Goal: Information Seeking & Learning: Learn about a topic

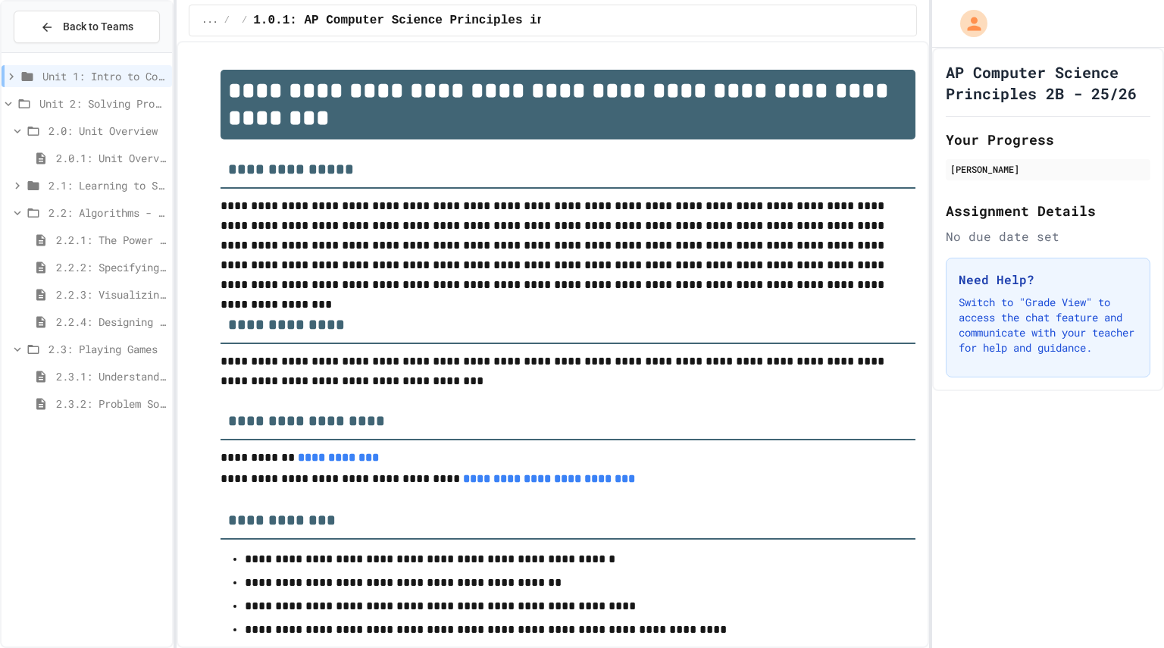
click at [87, 273] on span "2.2.2: Specifying Ideas with Pseudocode" at bounding box center [111, 267] width 110 height 16
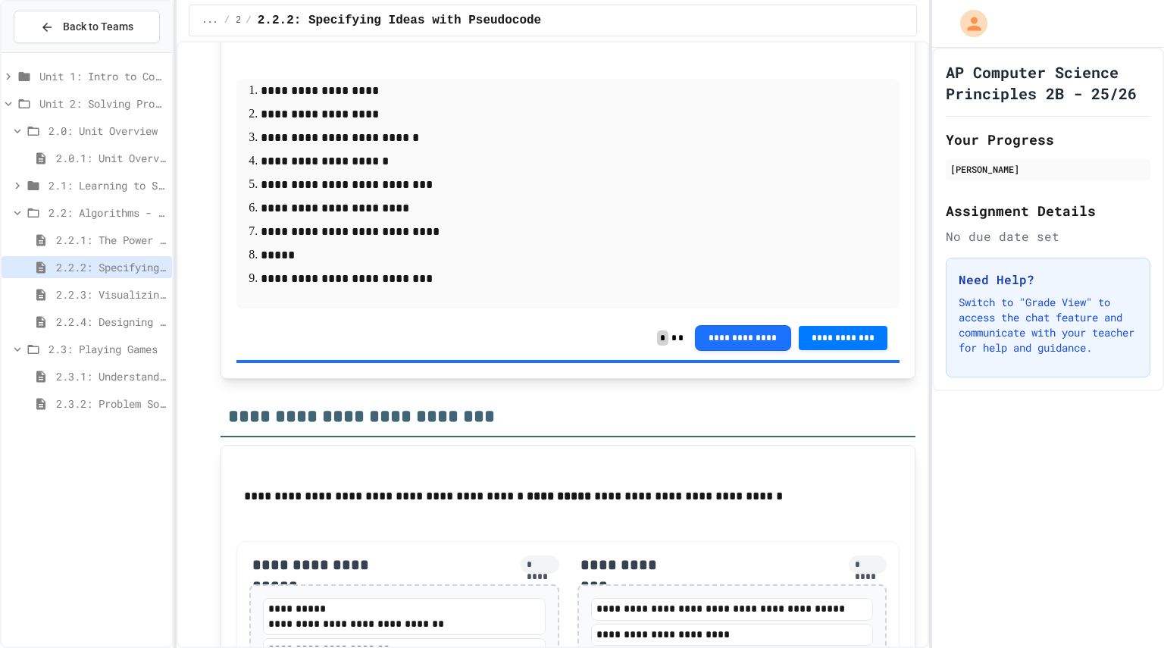
scroll to position [3261, 0]
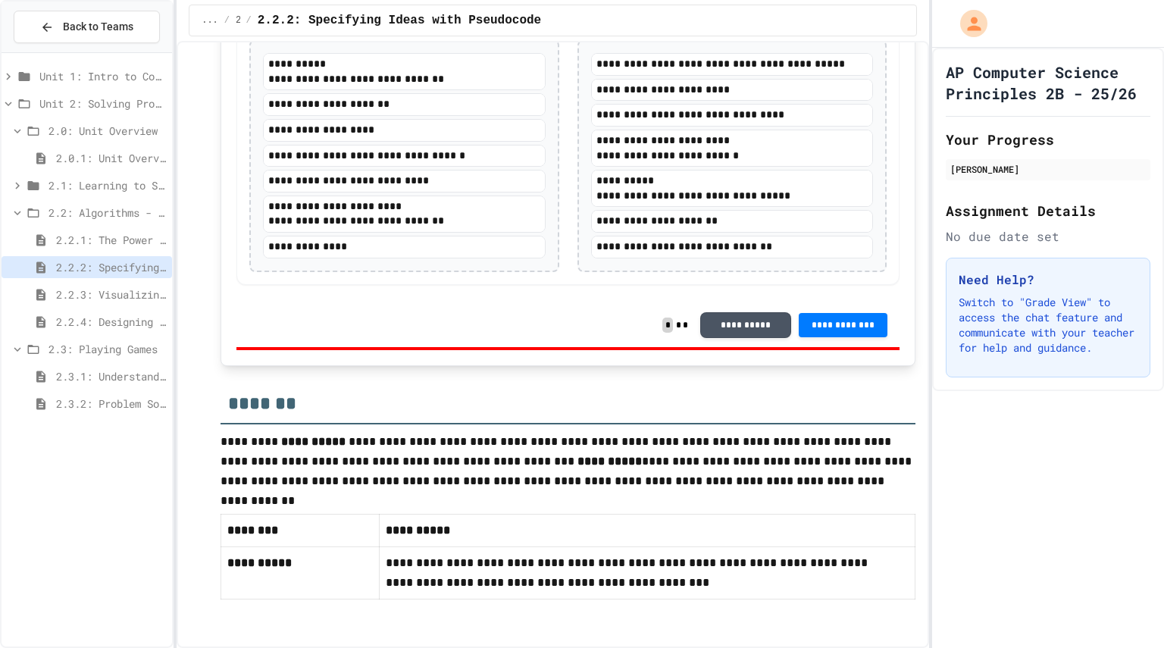
click at [104, 290] on span "2.2.3: Visualizing Logic with Flowcharts" at bounding box center [111, 294] width 110 height 16
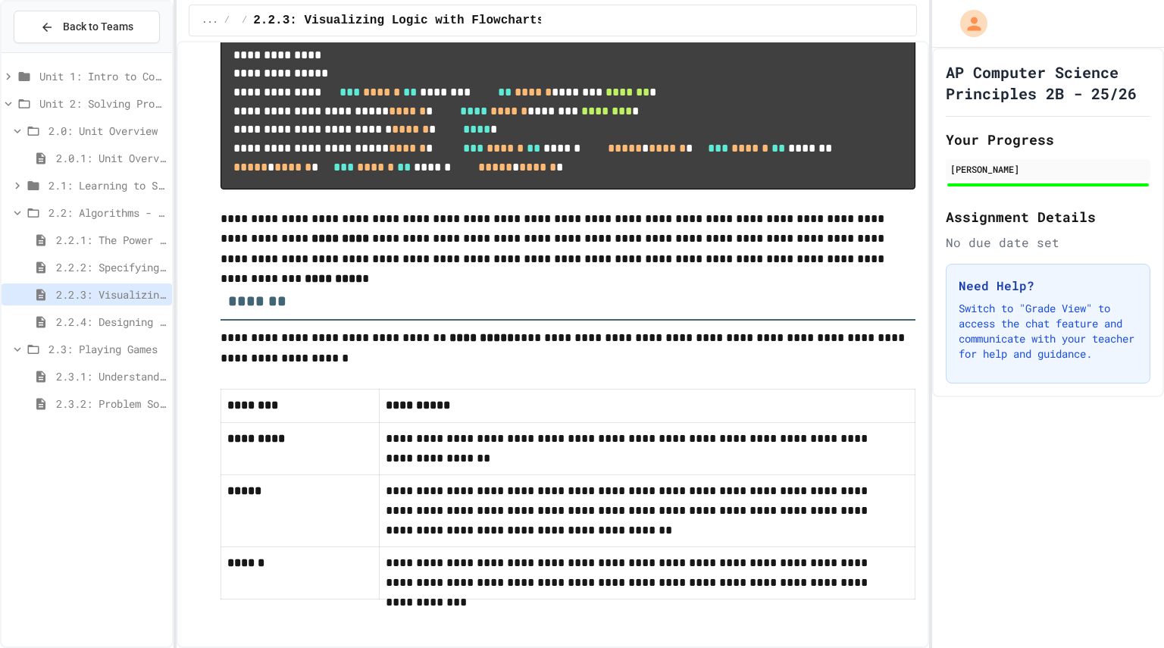
scroll to position [6943, 0]
click at [89, 328] on span "2.2.4: Designing Flowcharts" at bounding box center [111, 322] width 110 height 16
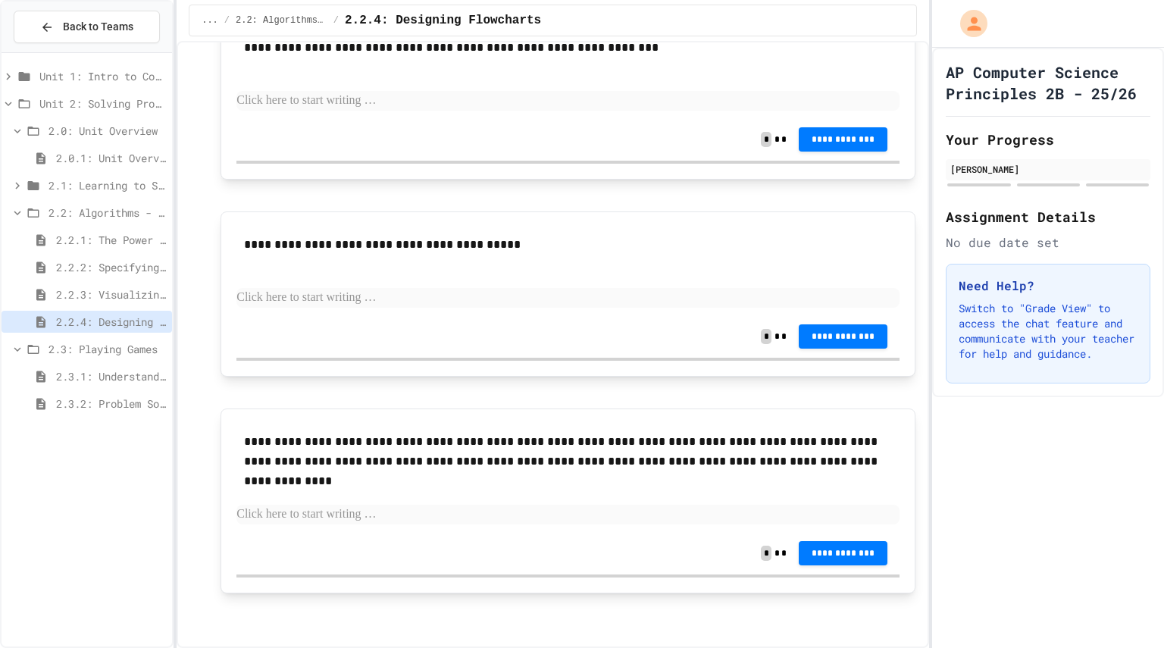
scroll to position [1607, 0]
click at [90, 381] on span "2.3.1: Understanding Games with Flowcharts" at bounding box center [111, 376] width 110 height 16
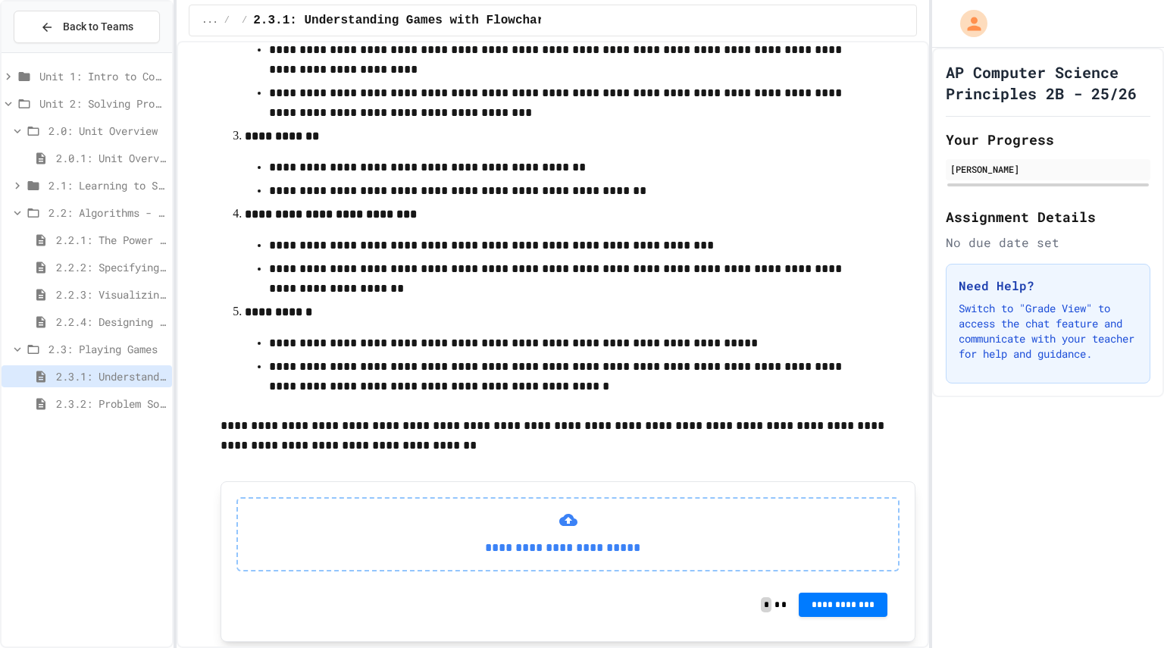
scroll to position [498, 0]
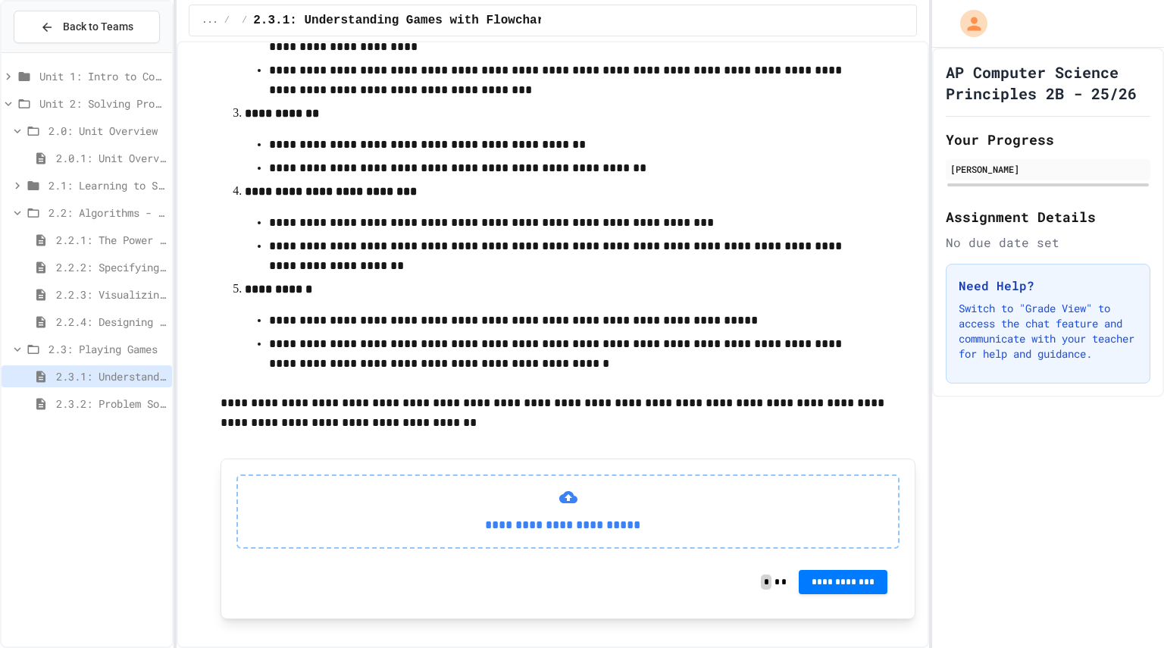
click at [106, 397] on span "2.3.2: Problem Solving Reflection" at bounding box center [111, 403] width 110 height 16
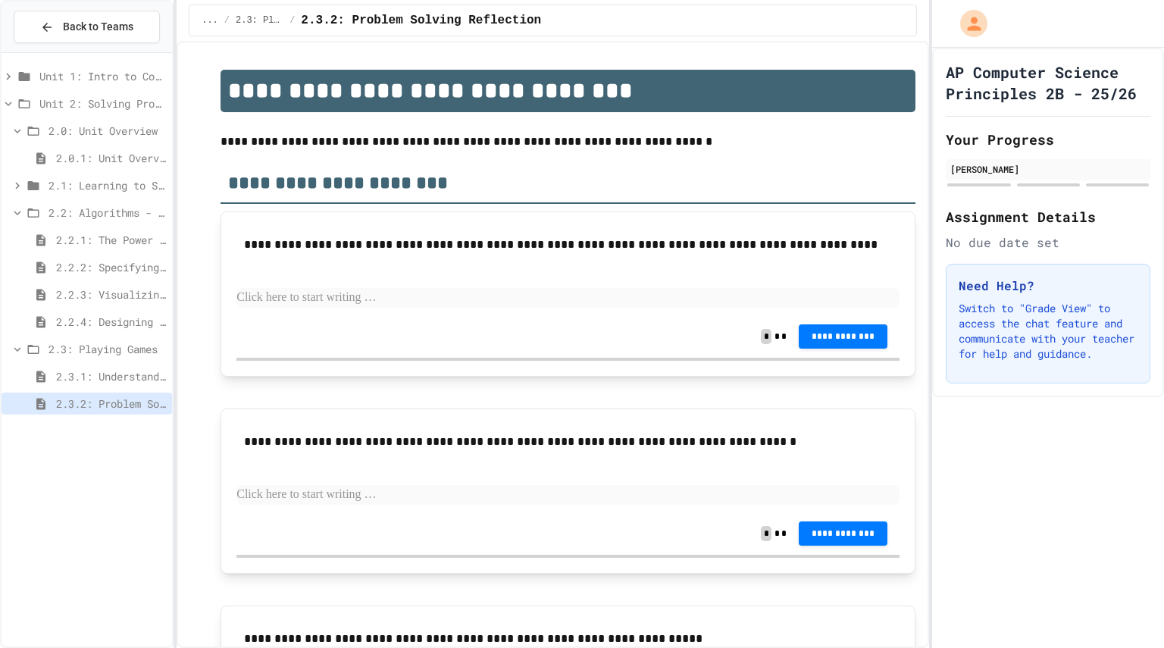
click at [84, 264] on span "2.2.2: Specifying Ideas with Pseudocode" at bounding box center [111, 267] width 110 height 16
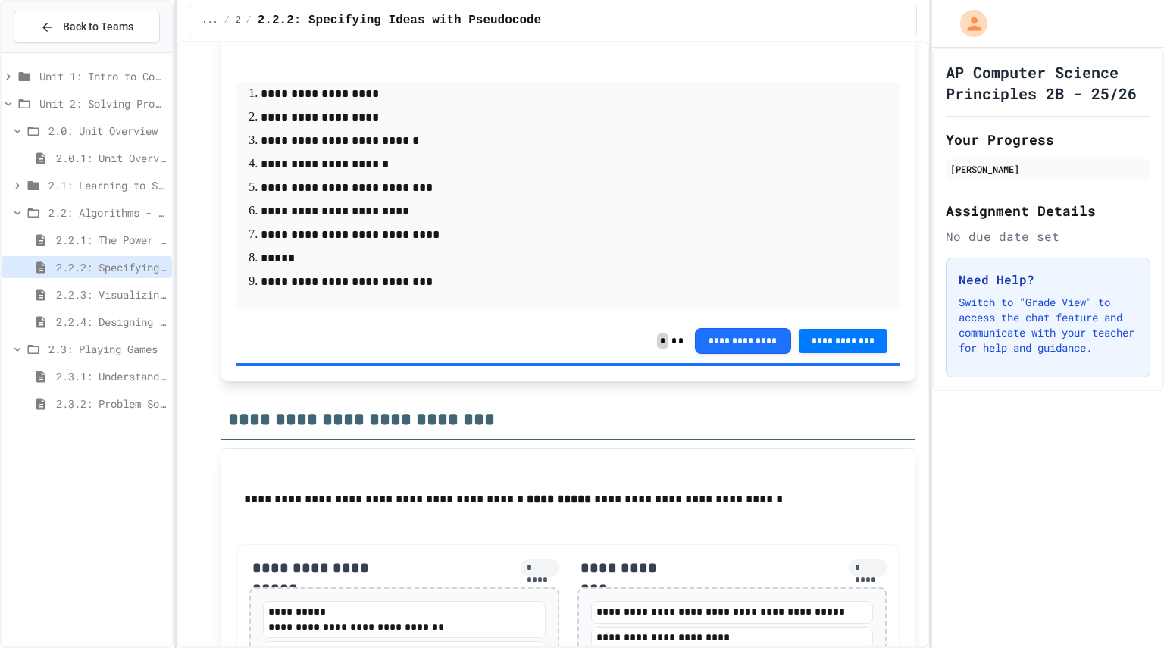
scroll to position [3261, 0]
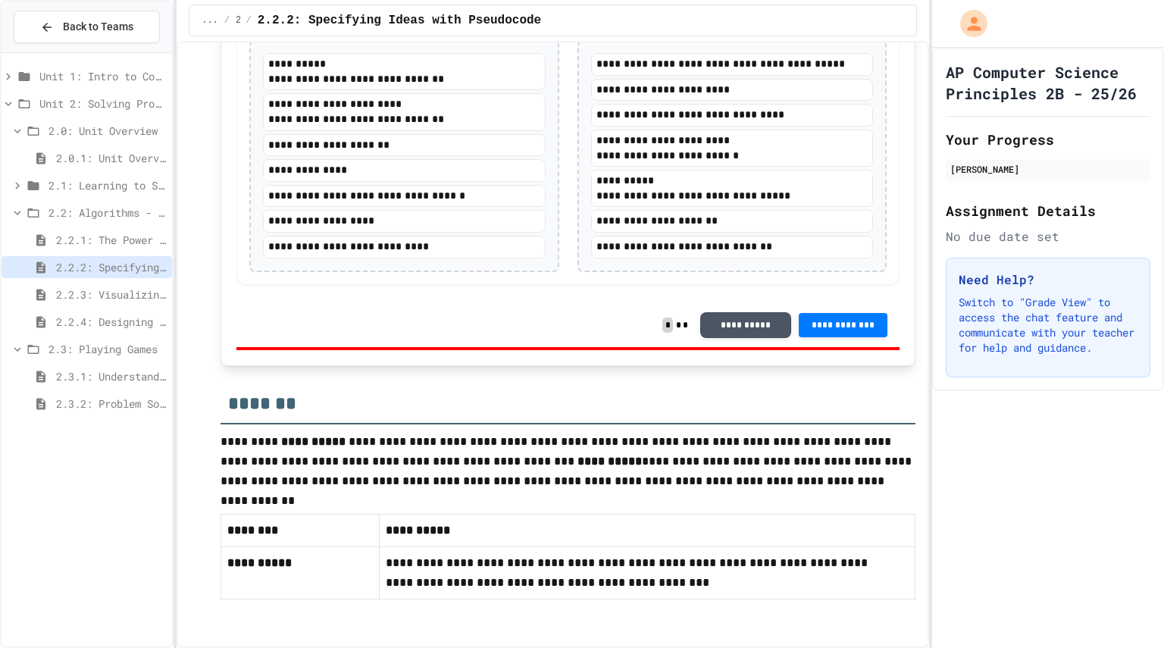
click at [106, 296] on span "2.2.3: Visualizing Logic with Flowcharts" at bounding box center [111, 294] width 110 height 16
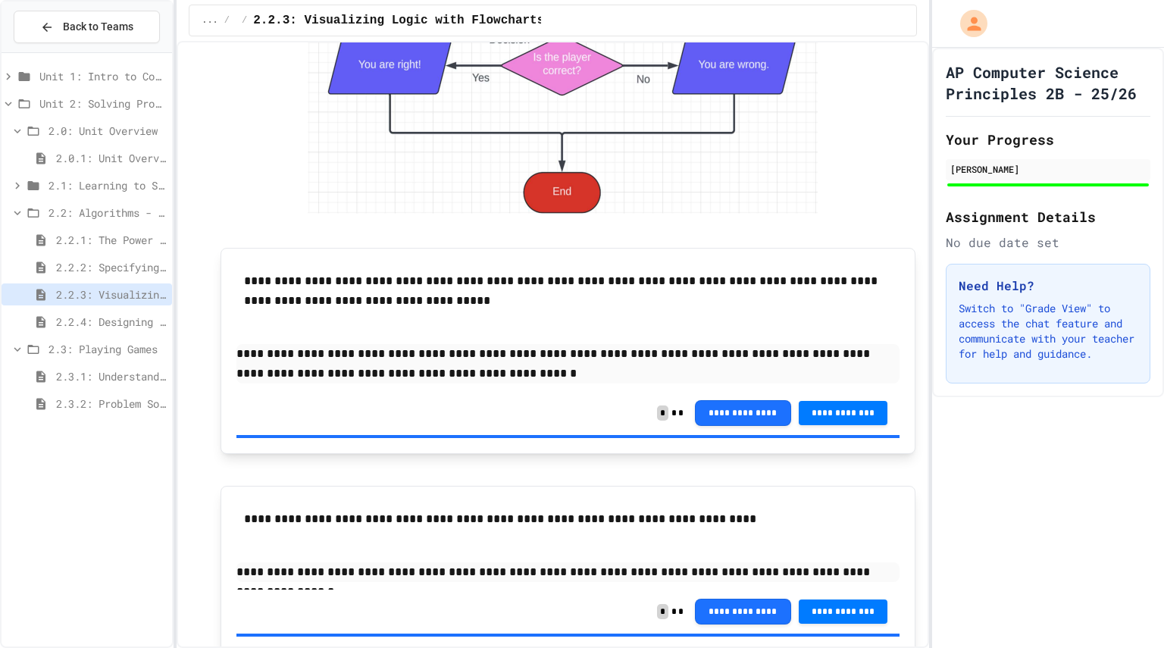
scroll to position [3203, 0]
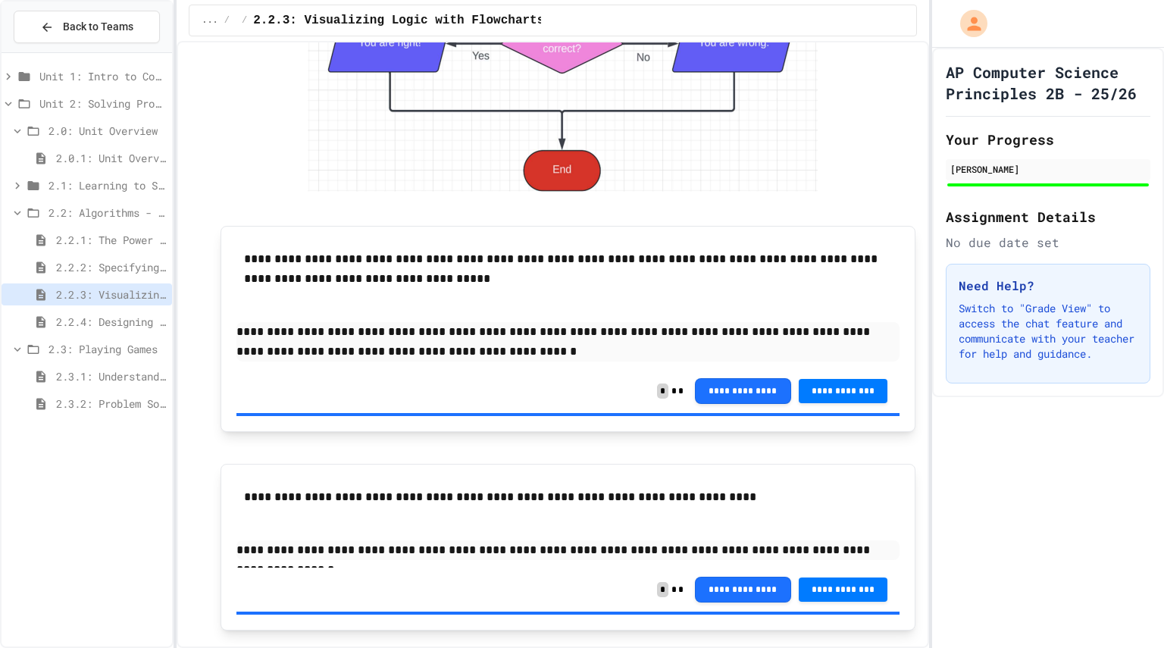
click at [123, 244] on span "2.2.1: The Power of Algorithms" at bounding box center [111, 240] width 110 height 16
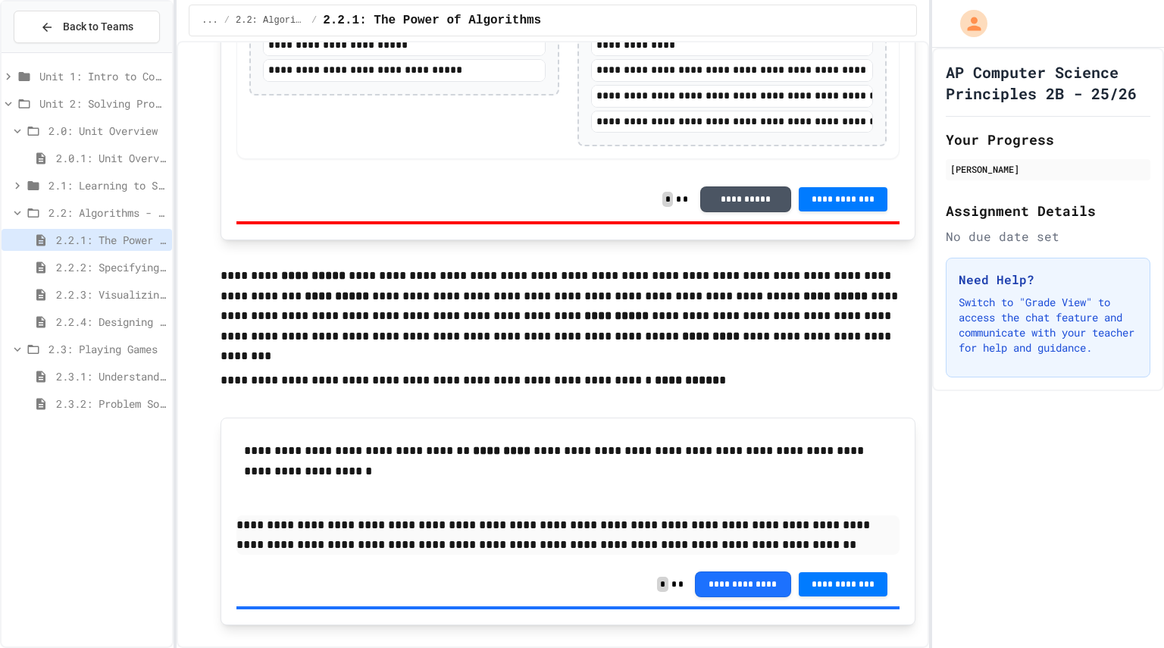
scroll to position [2688, 0]
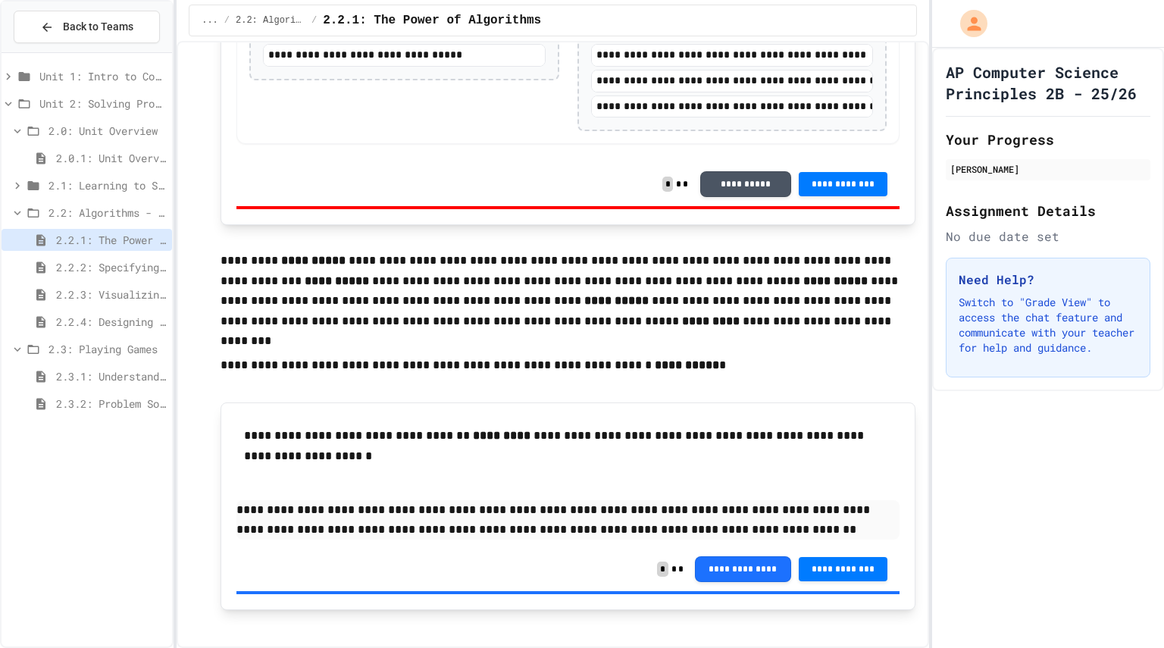
click at [108, 264] on span "2.2.2: Specifying Ideas with Pseudocode" at bounding box center [111, 267] width 110 height 16
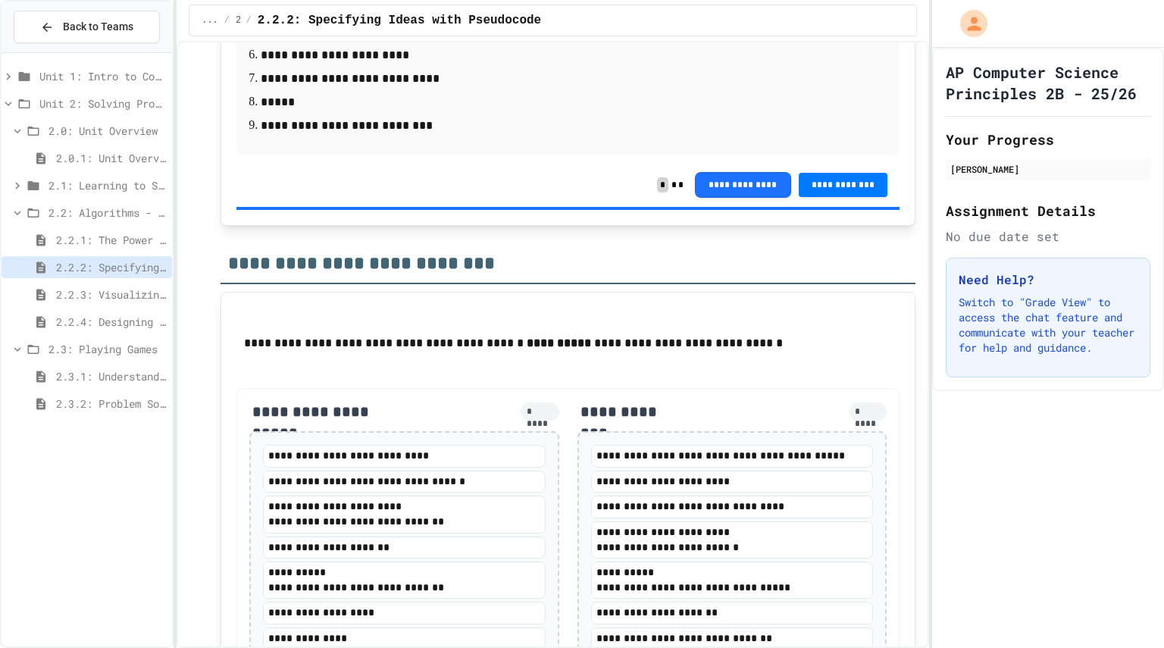
scroll to position [3261, 0]
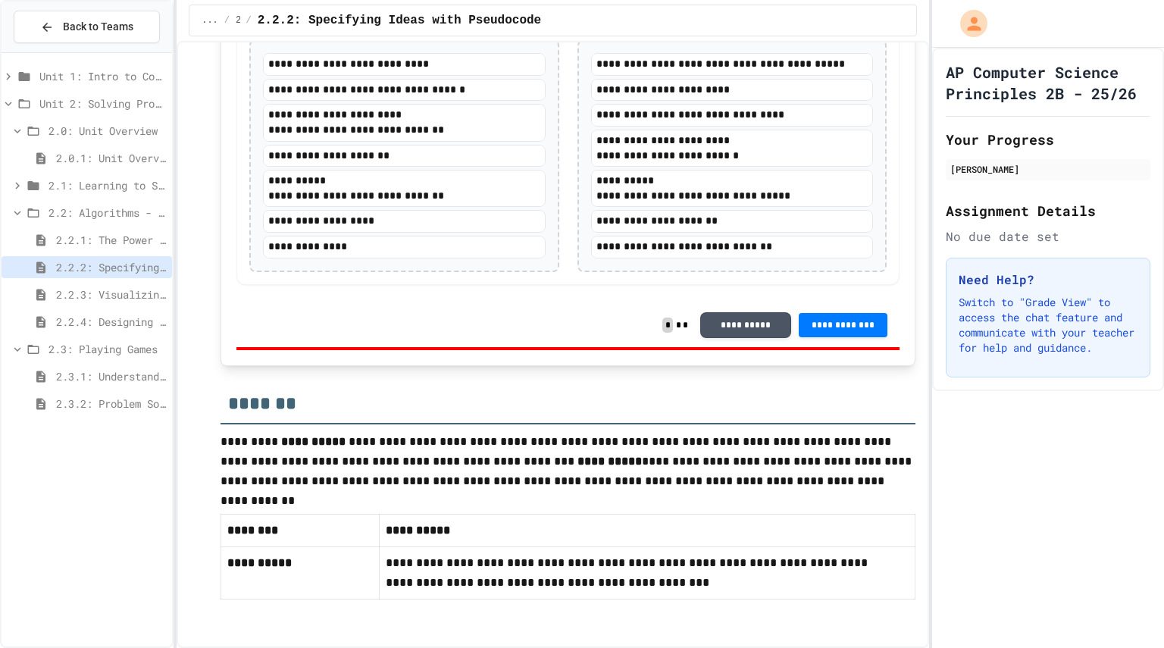
click at [152, 311] on div "2.2.4: Designing Flowcharts" at bounding box center [87, 322] width 170 height 22
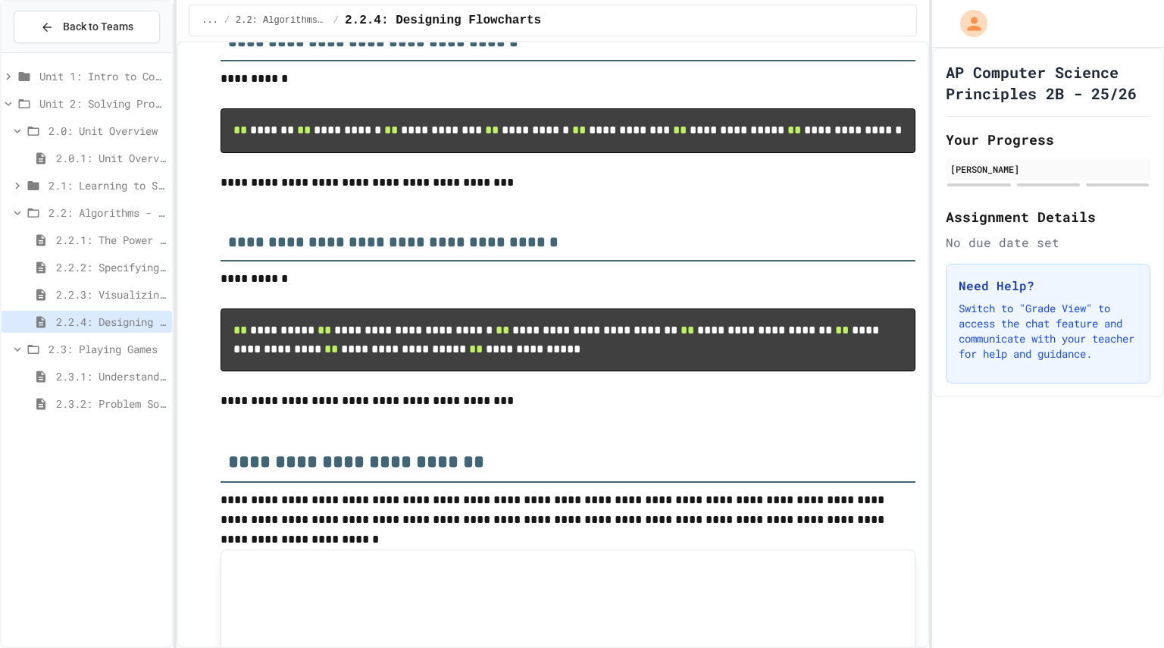
scroll to position [355, 0]
click at [128, 294] on span "2.2.3: Visualizing Logic with Flowcharts" at bounding box center [111, 294] width 110 height 16
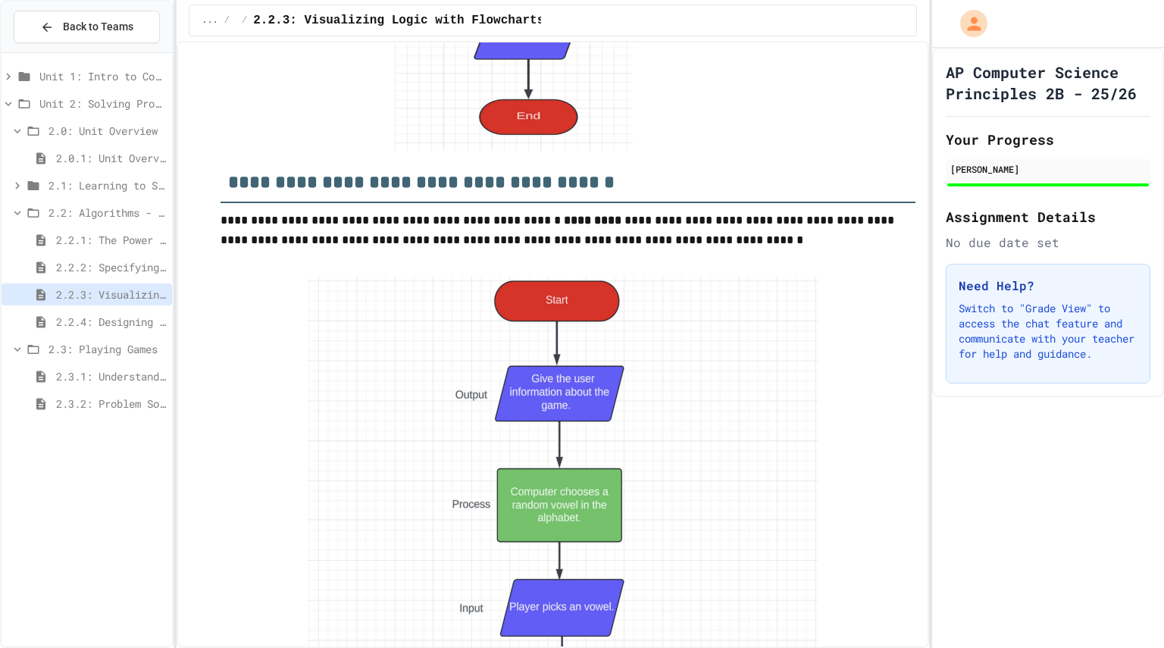
scroll to position [2533, 0]
click at [95, 314] on span "2.2.4: Designing Flowcharts" at bounding box center [111, 322] width 110 height 16
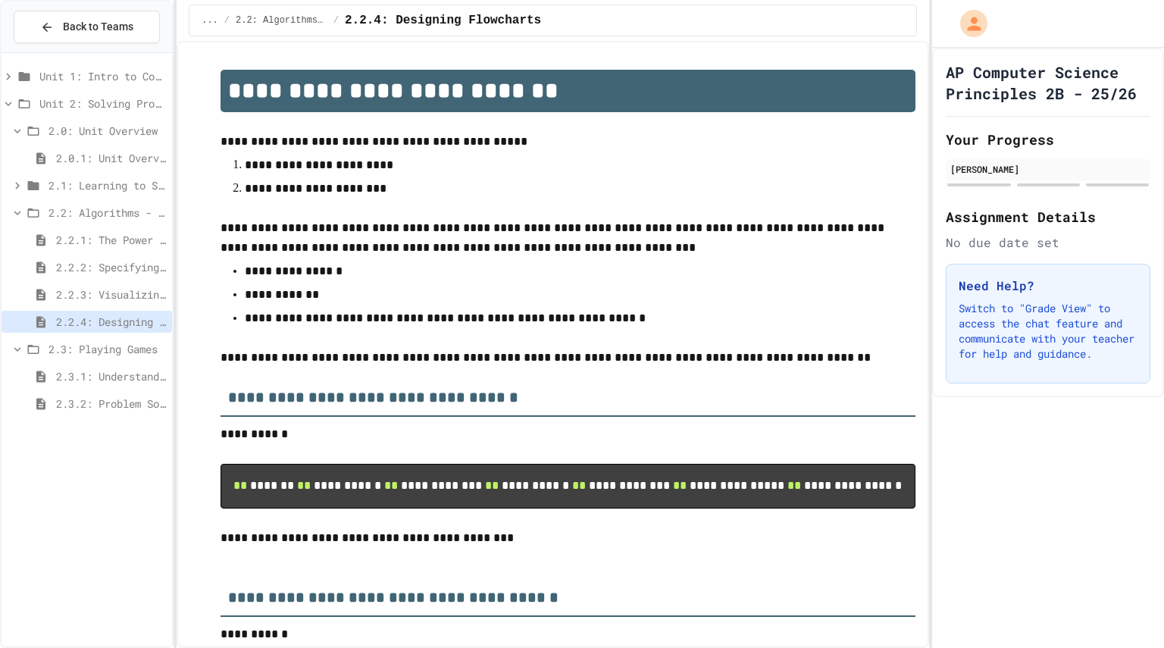
scroll to position [40, 0]
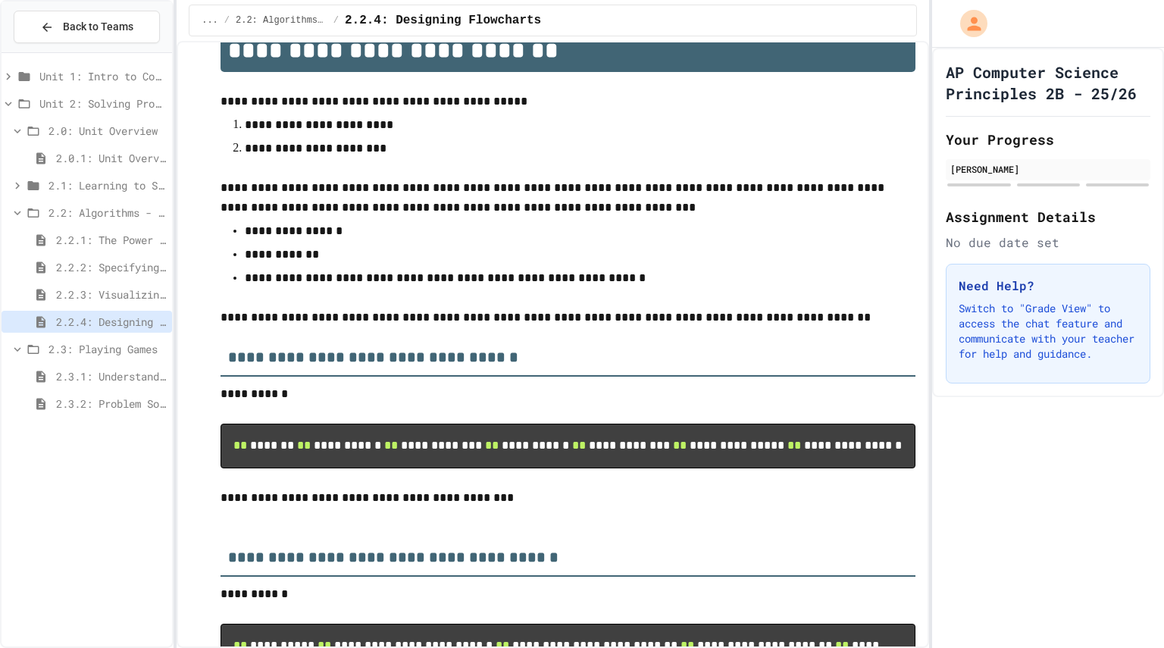
click at [111, 381] on span "2.3.1: Understanding Games with Flowcharts" at bounding box center [111, 376] width 110 height 16
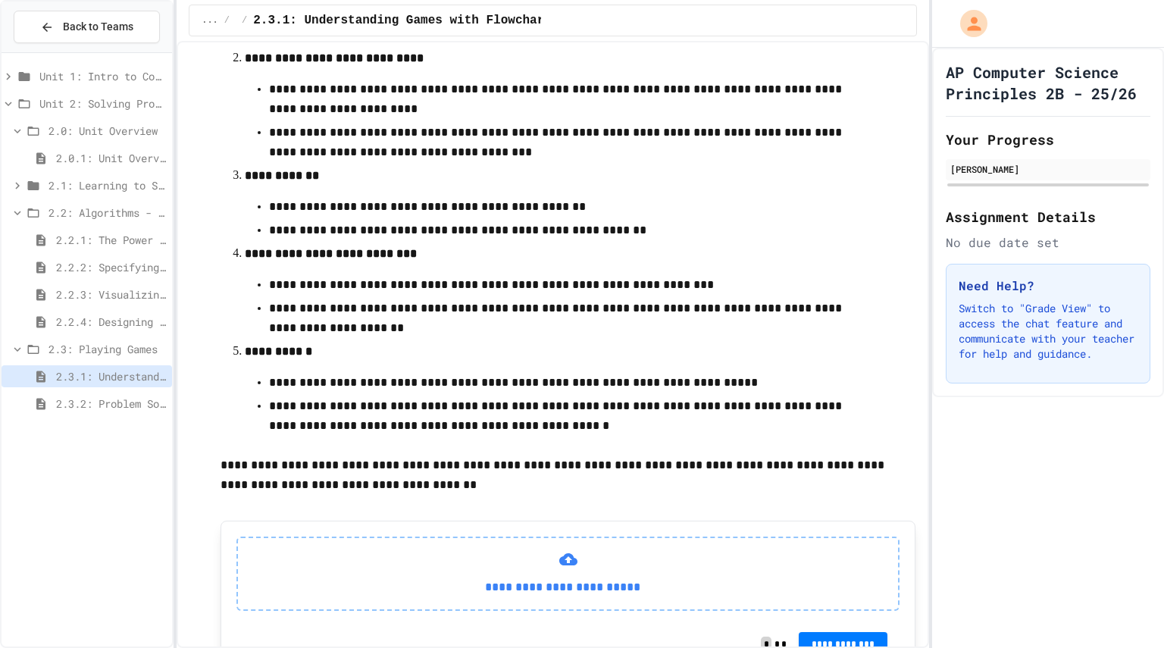
scroll to position [435, 0]
click at [117, 414] on div "2.3.2: Problem Solving Reflection" at bounding box center [87, 405] width 170 height 27
click at [117, 410] on span "2.3.2: Problem Solving Reflection" at bounding box center [111, 403] width 110 height 16
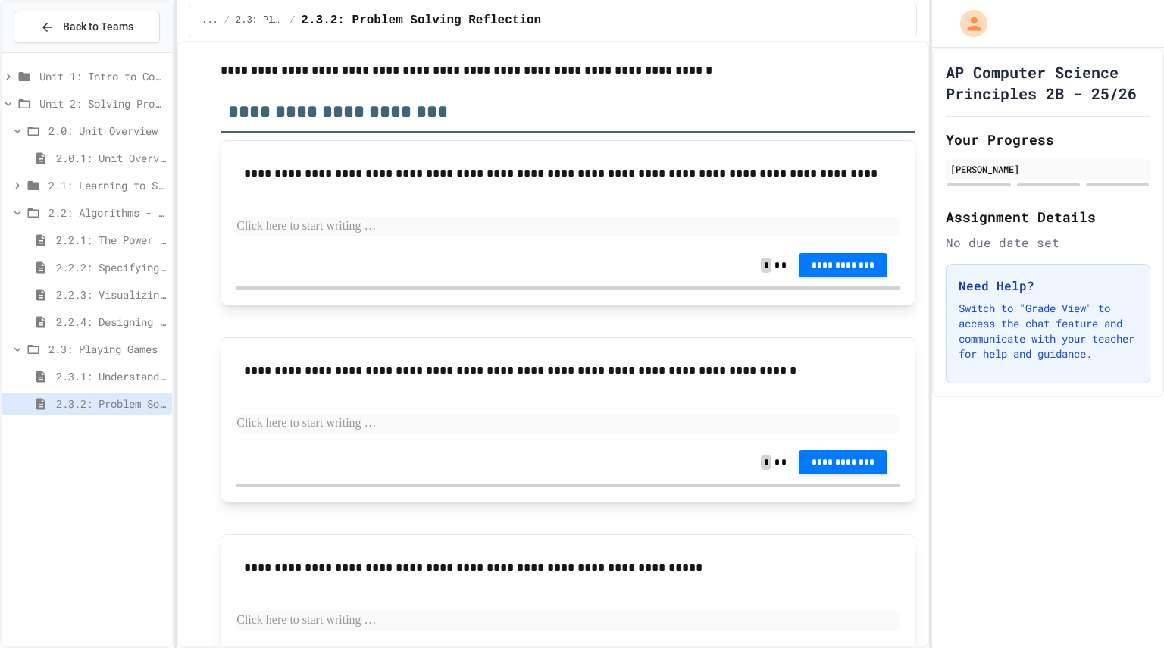
scroll to position [70, 0]
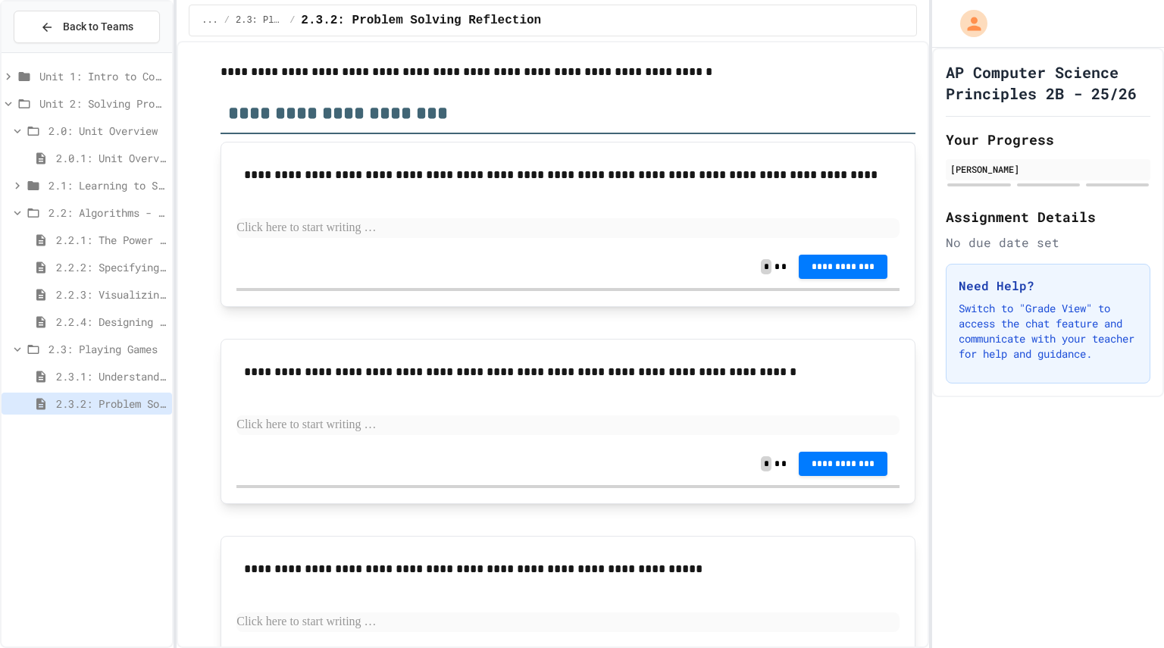
click at [108, 382] on span "2.3.1: Understanding Games with Flowcharts" at bounding box center [111, 376] width 110 height 16
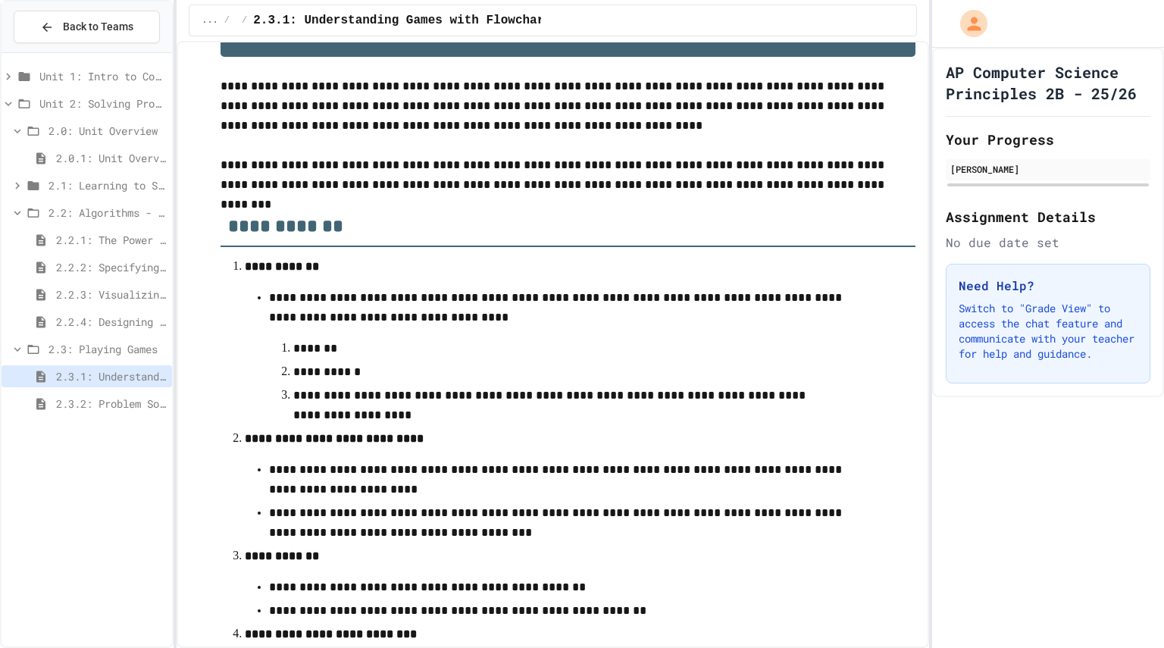
scroll to position [59, 0]
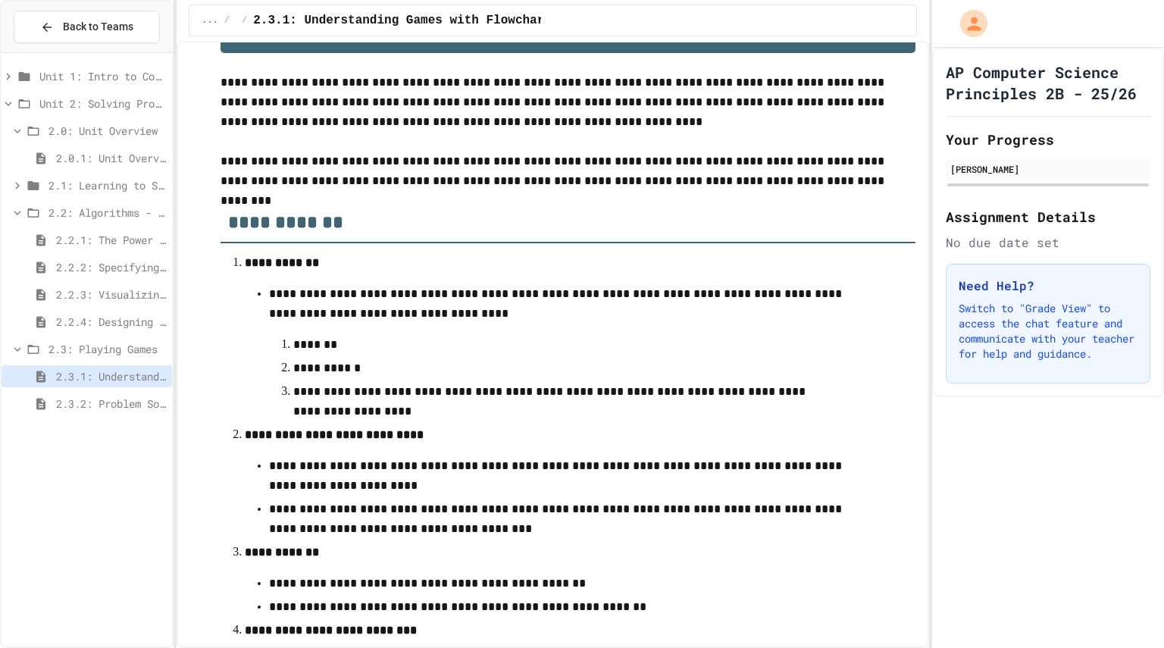
click at [120, 305] on div "2.2.3: Visualizing Logic with Flowcharts" at bounding box center [87, 296] width 170 height 27
click at [120, 312] on div "2.2.4: Designing Flowcharts" at bounding box center [87, 322] width 170 height 22
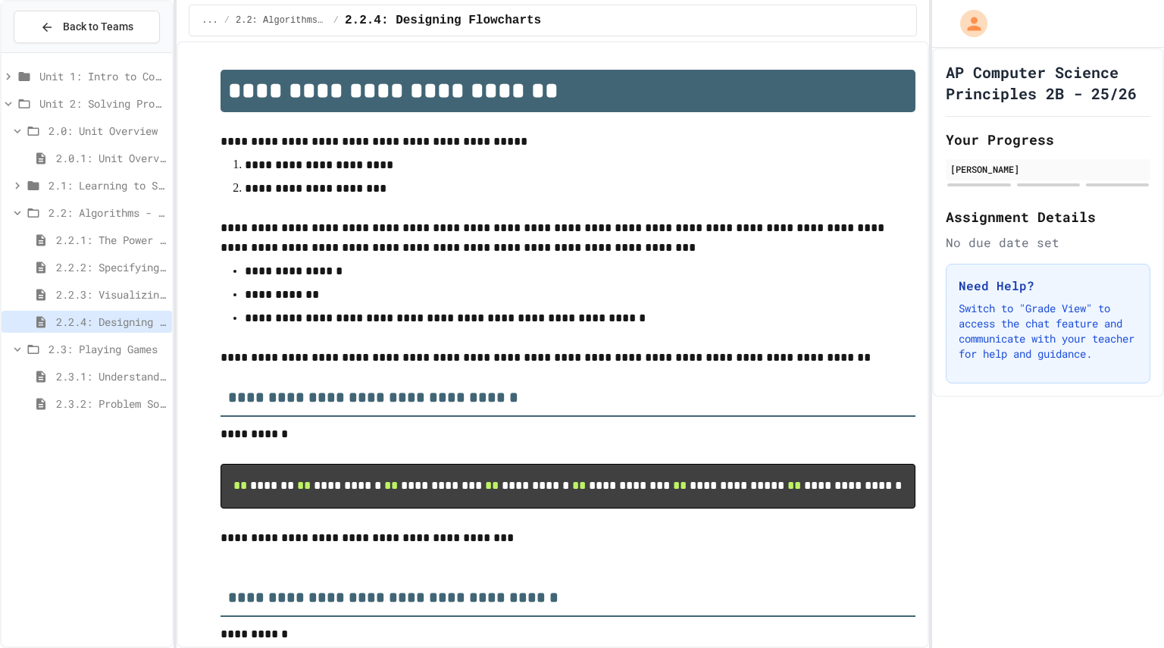
click at [122, 301] on span "2.2.3: Visualizing Logic with Flowcharts" at bounding box center [111, 294] width 110 height 16
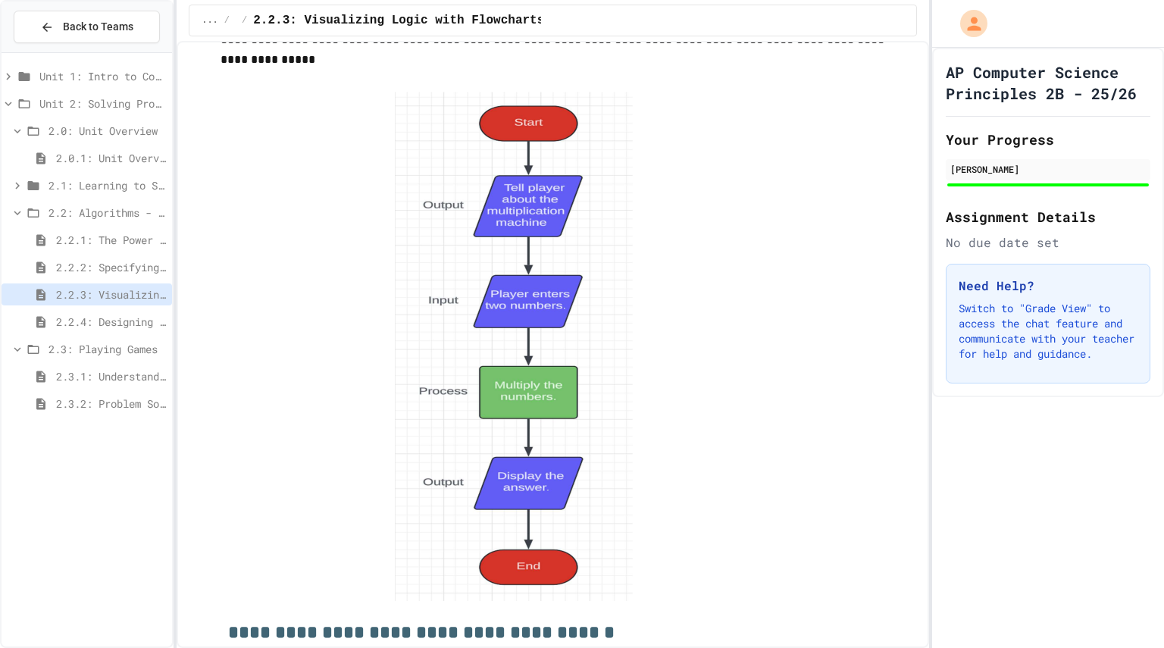
scroll to position [2085, 0]
click at [131, 378] on span "2.3.1: Understanding Games with Flowcharts" at bounding box center [111, 376] width 110 height 16
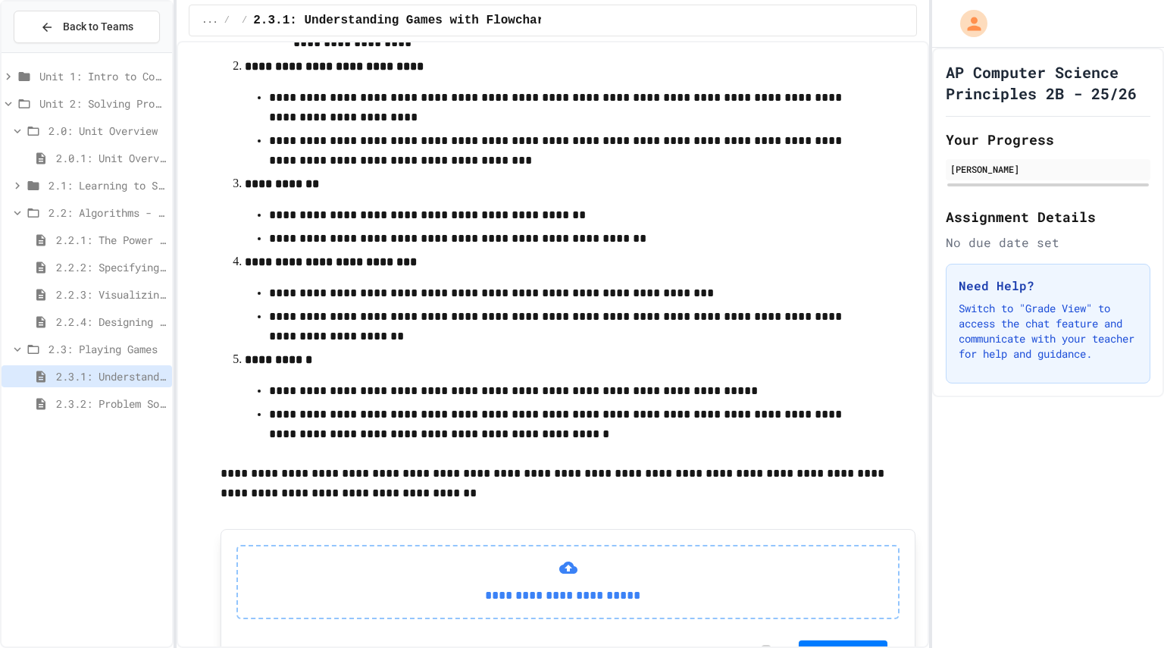
scroll to position [533, 0]
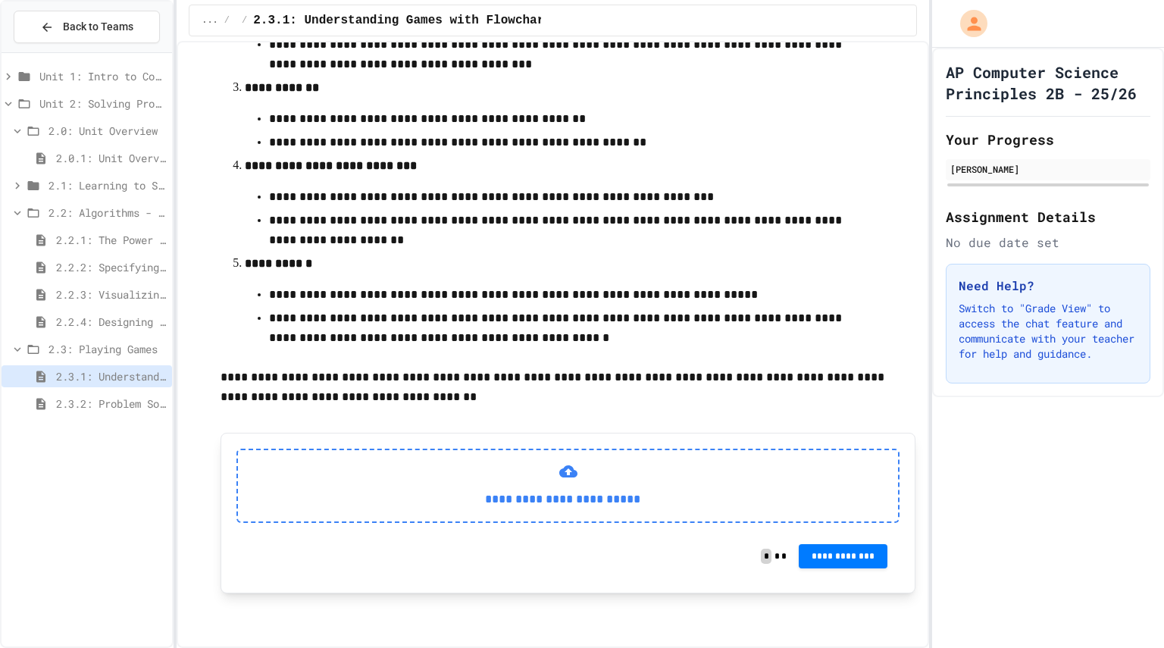
click at [605, 476] on div "**********" at bounding box center [567, 485] width 663 height 74
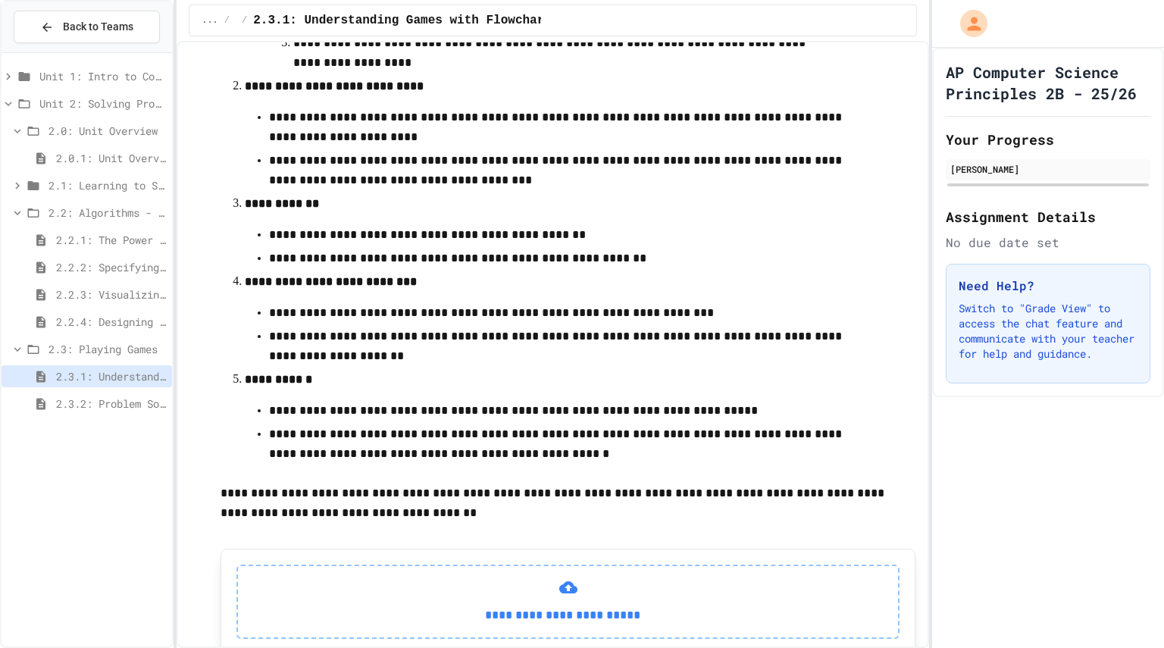
scroll to position [598, 0]
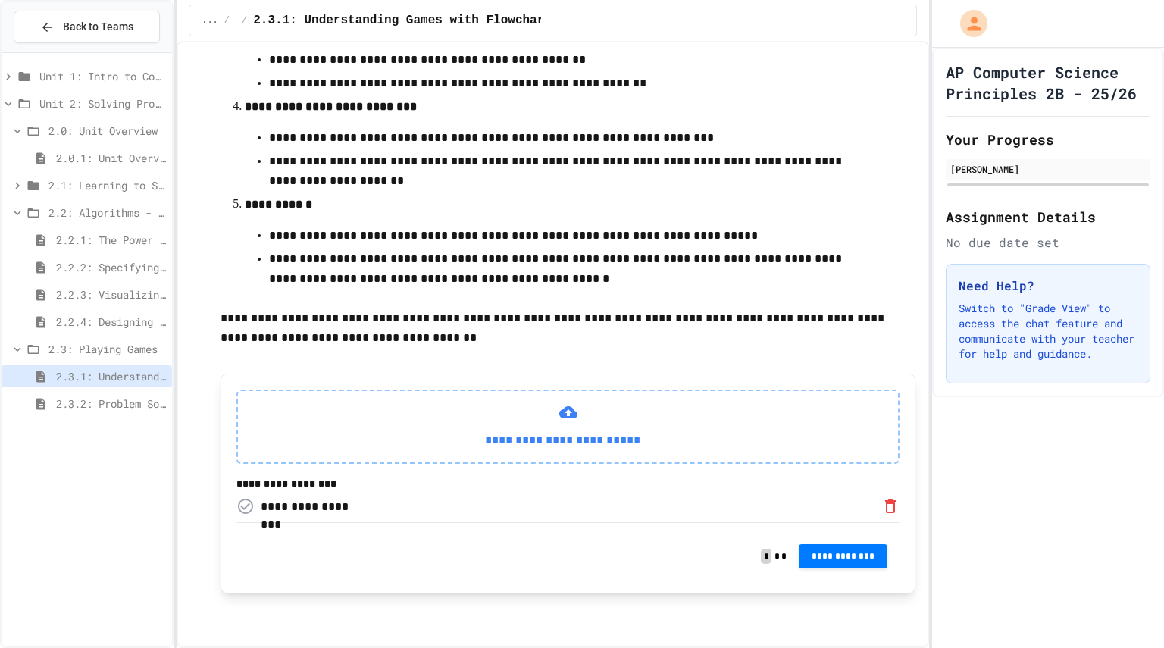
click at [885, 501] on icon "Remove" at bounding box center [890, 506] width 11 height 14
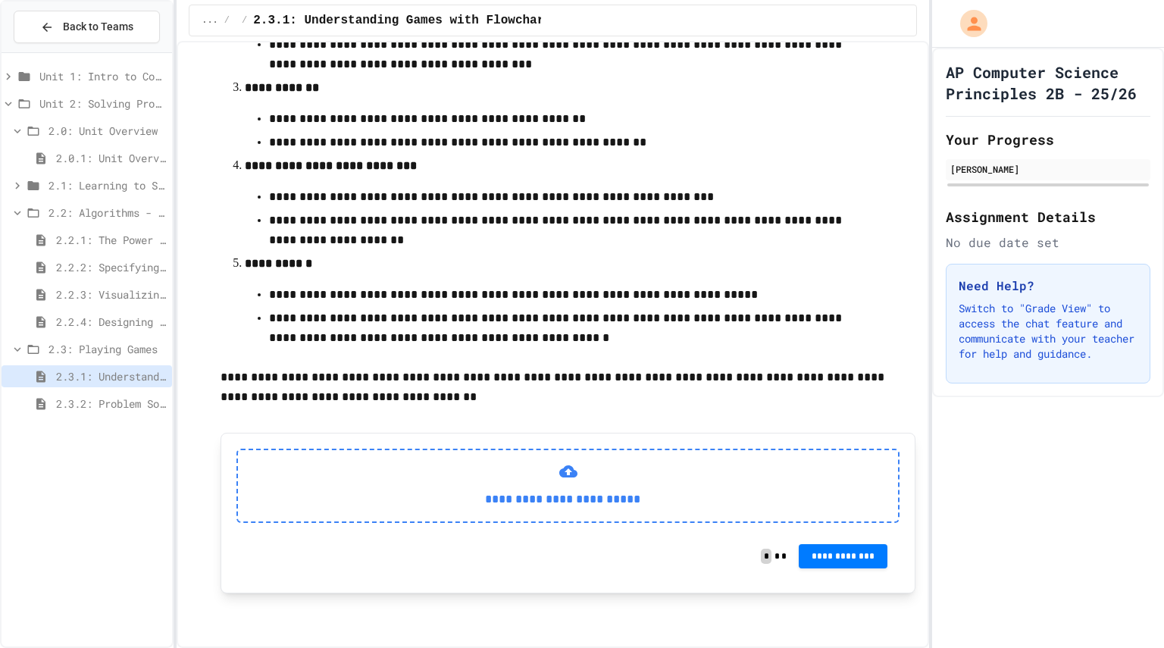
click at [507, 510] on div "**********" at bounding box center [567, 485] width 663 height 74
